Goal: Find specific page/section

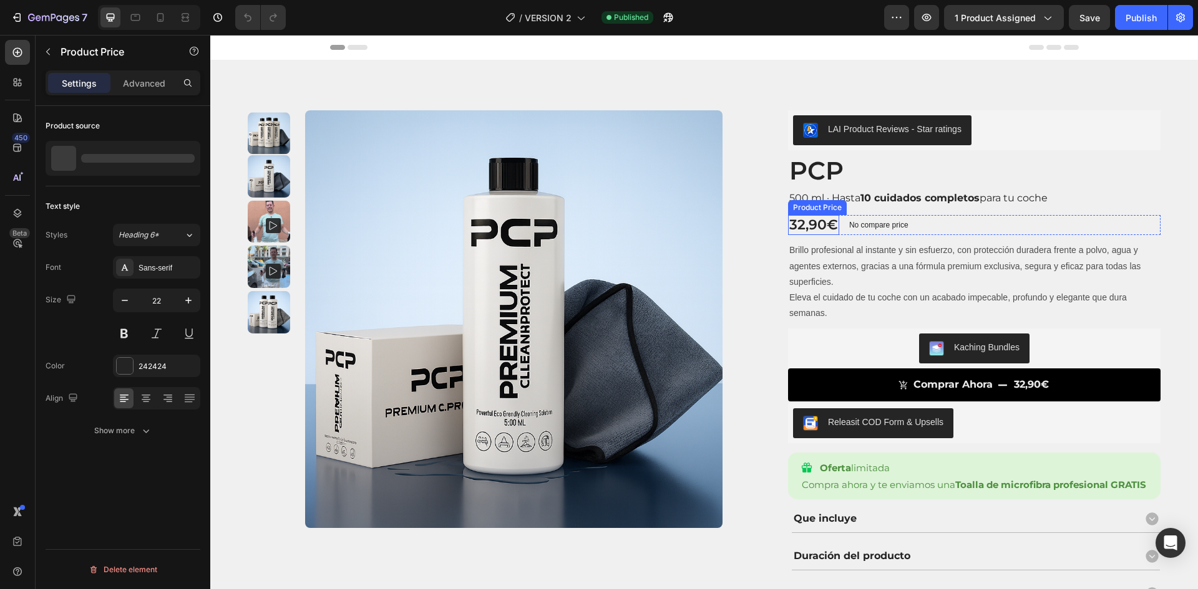
click at [813, 228] on div "32,90€" at bounding box center [813, 225] width 51 height 21
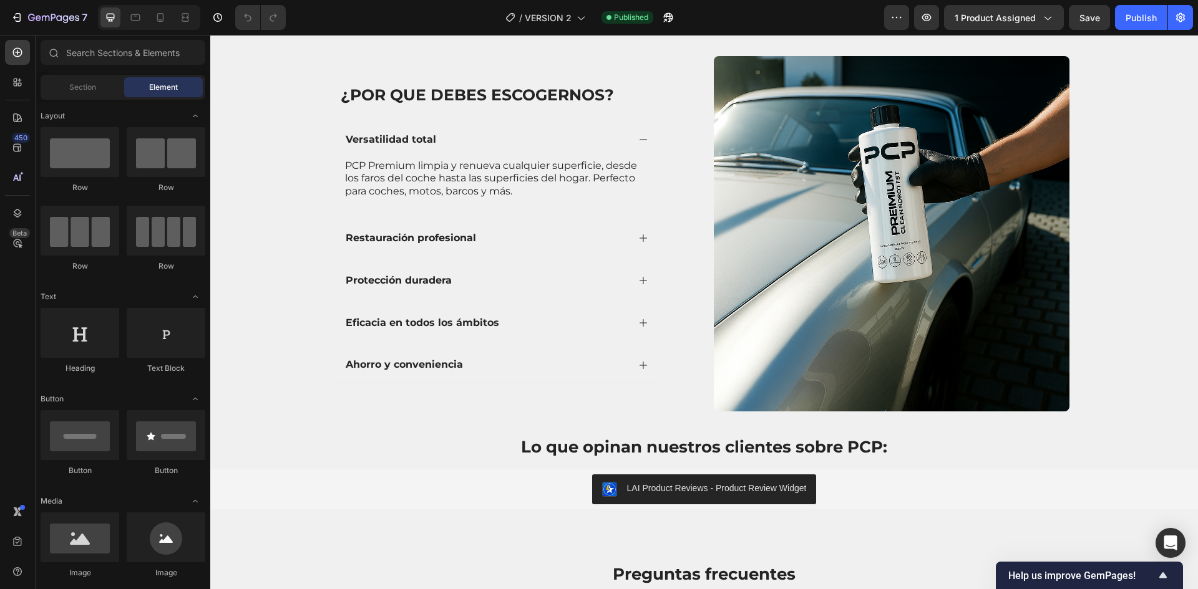
scroll to position [2406, 0]
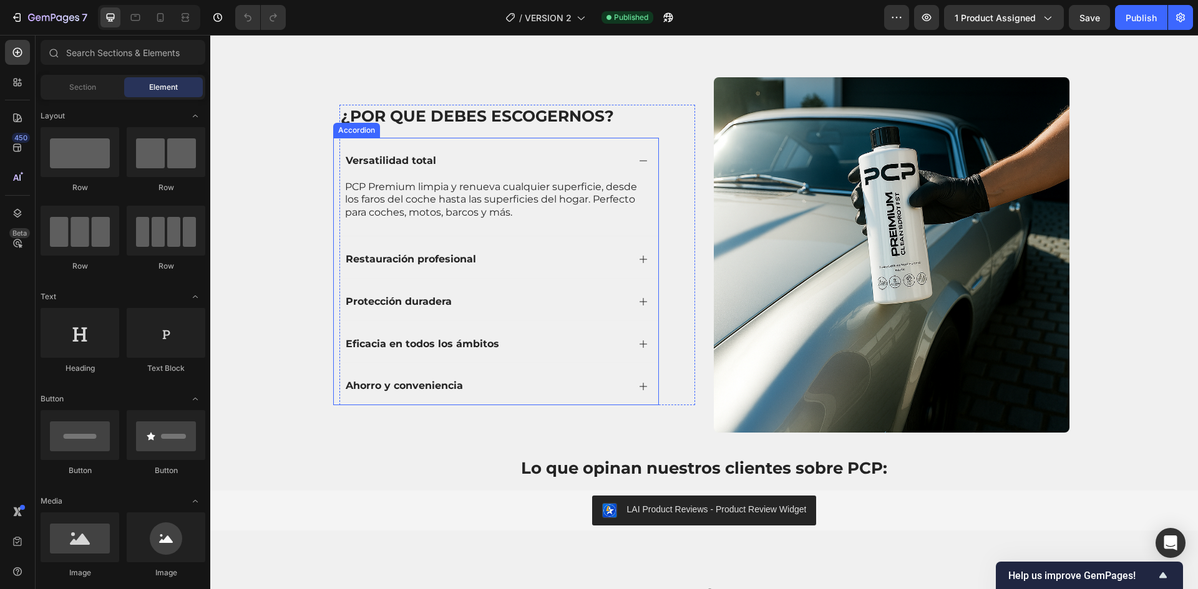
click at [638, 163] on icon at bounding box center [643, 161] width 10 height 10
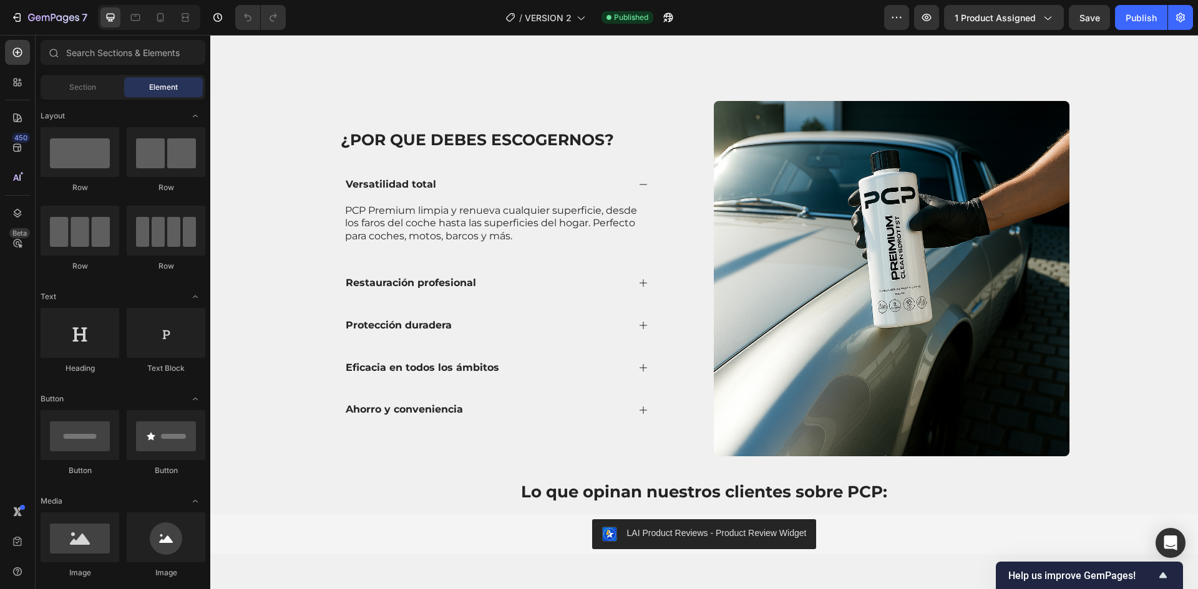
scroll to position [2292, 0]
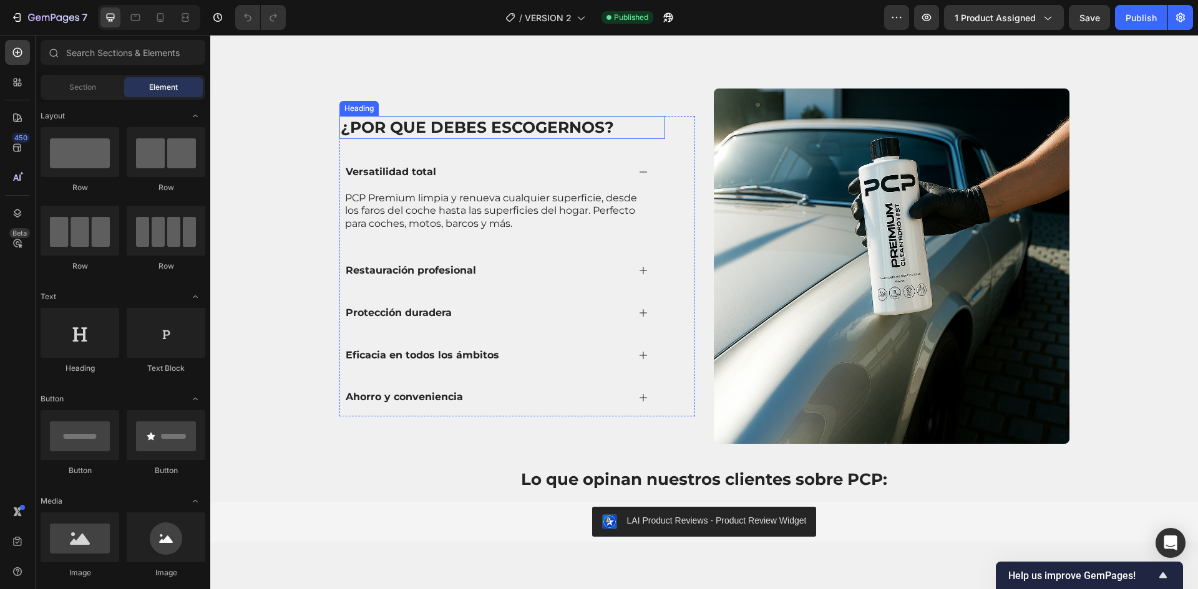
click at [519, 139] on h2 "¿Por que debes escogernos?" at bounding box center [502, 127] width 326 height 23
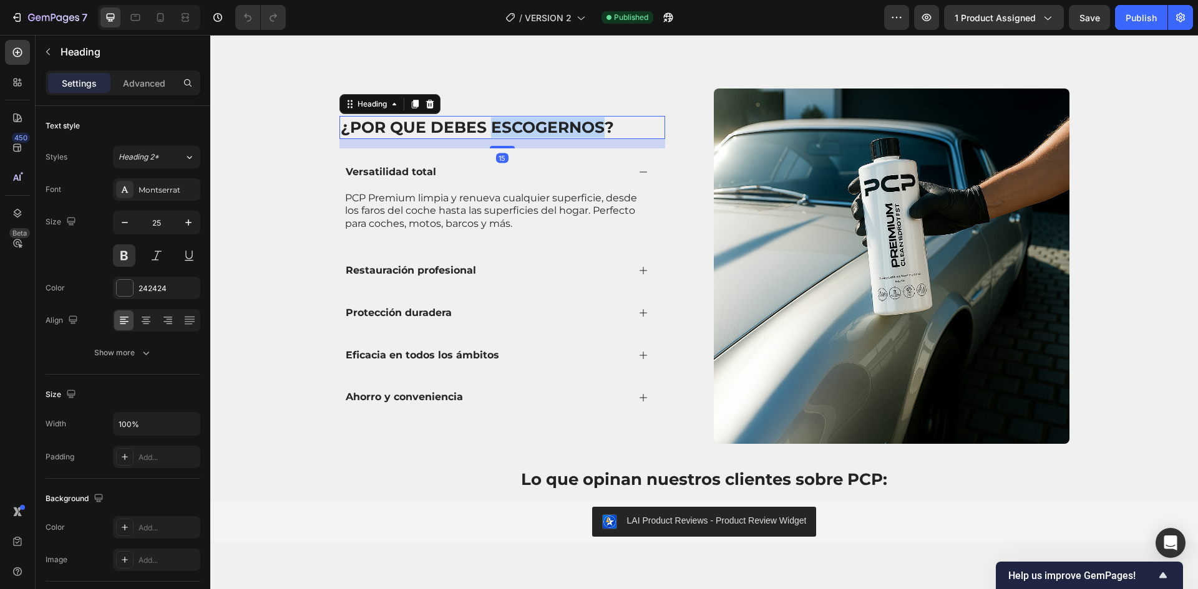
click at [519, 139] on h2 "¿Por que debes escogernos?" at bounding box center [502, 127] width 326 height 23
click at [519, 138] on p "¿Por que debes escogernos?" at bounding box center [502, 127] width 323 height 21
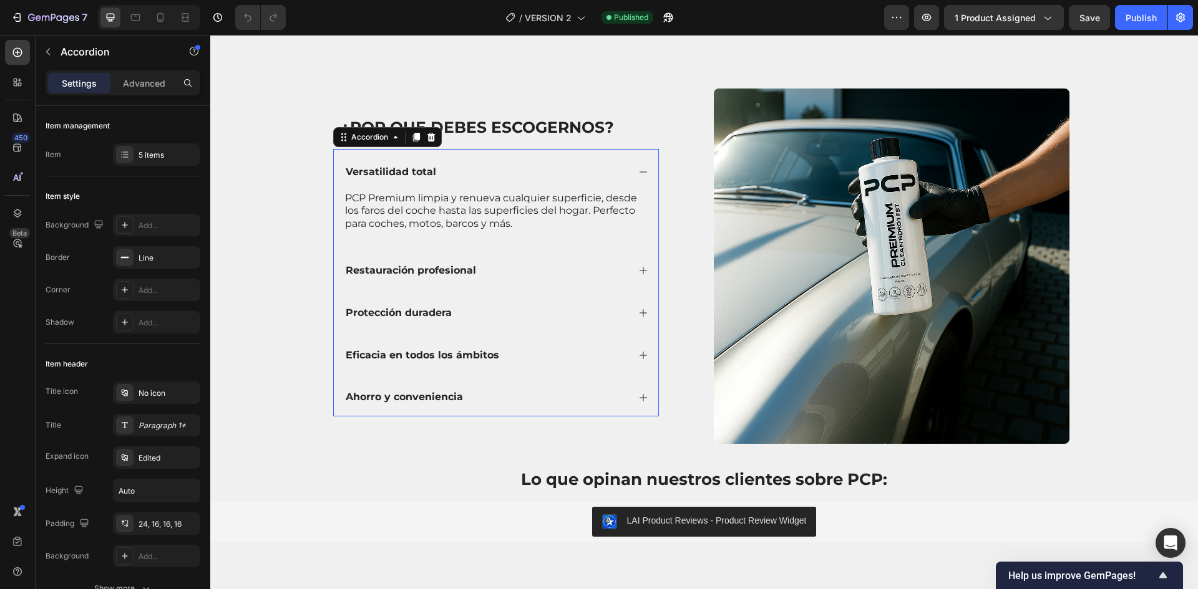
click at [639, 177] on icon at bounding box center [643, 172] width 10 height 10
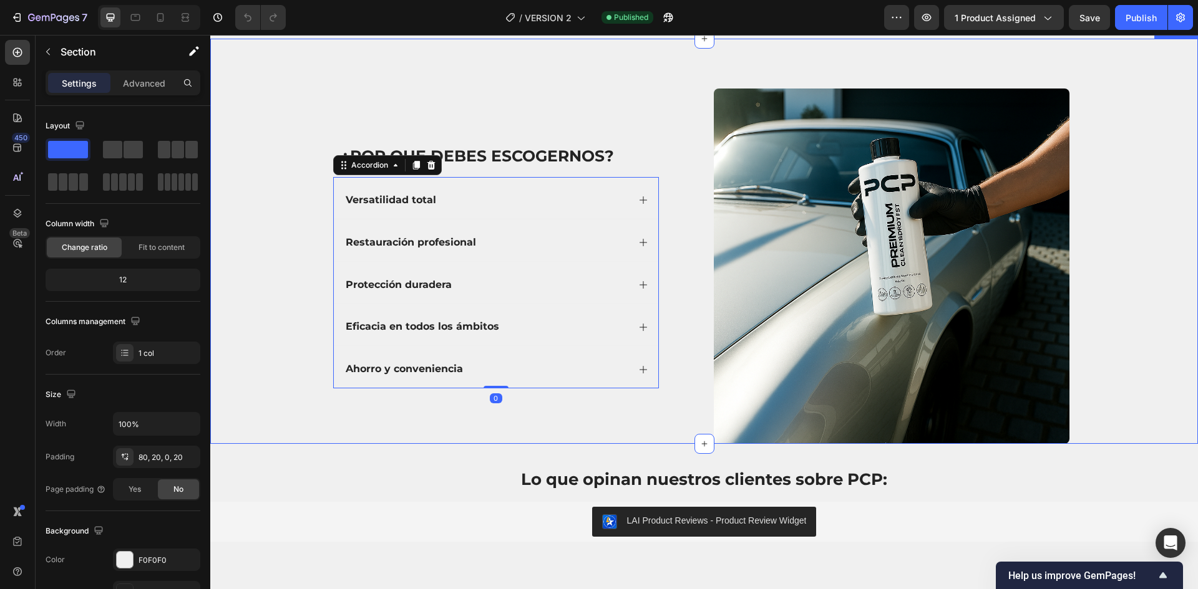
click at [367, 155] on div "¿Por que debes escogernos? Heading Versatilidad total Restauración profesional …" at bounding box center [703, 241] width 987 height 405
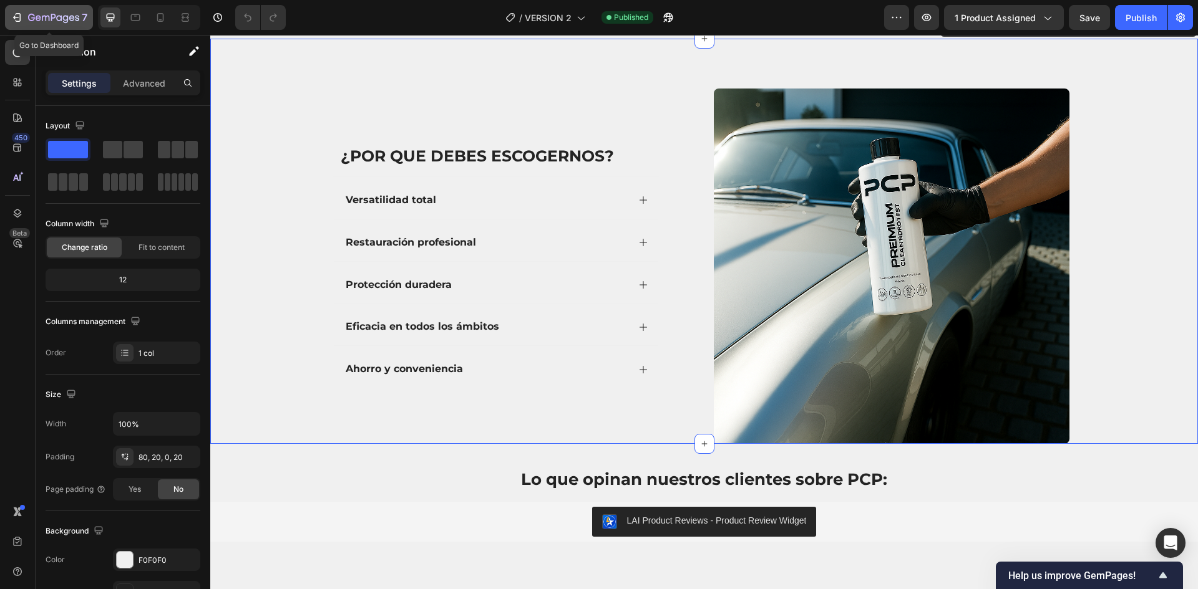
click at [24, 19] on div "7" at bounding box center [49, 17] width 77 height 15
